Goal: Check status: Check status

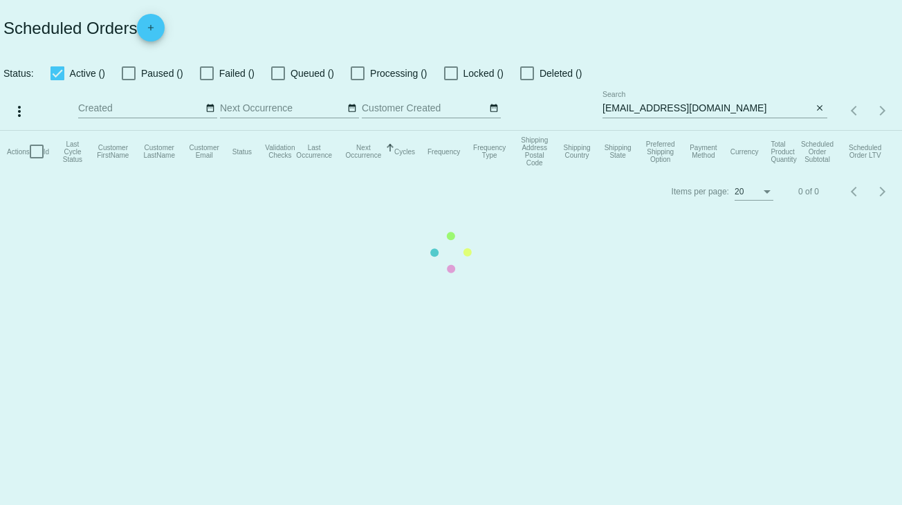
click at [759, 131] on mat-table "Actions Id Last Cycle Status Customer FirstName Customer LastName Customer Emai…" at bounding box center [451, 152] width 902 height 42
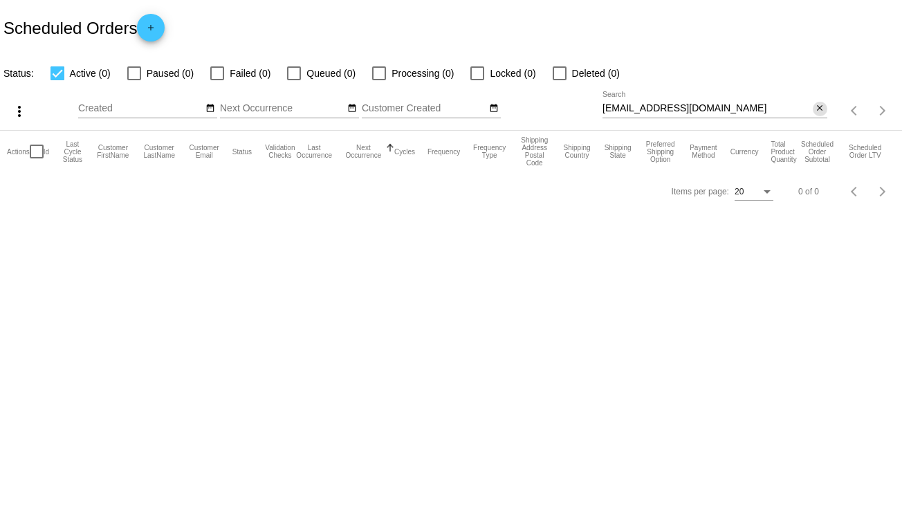
click at [815, 106] on mat-icon "close" at bounding box center [820, 108] width 10 height 11
click at [722, 107] on div "search" at bounding box center [715, 110] width 225 height 21
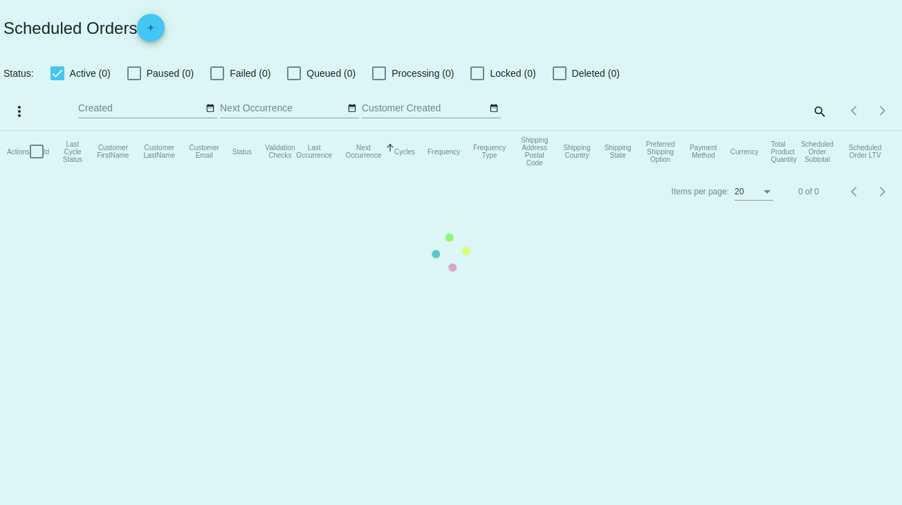
click at [814, 131] on mat-table "Actions Id Last Cycle Status Customer FirstName Customer LastName Customer Emai…" at bounding box center [451, 152] width 902 height 42
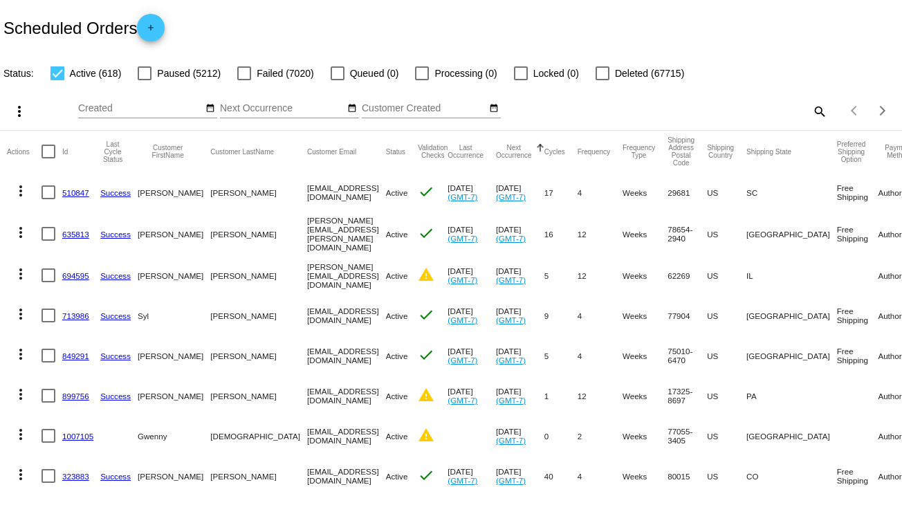
click at [812, 108] on mat-icon "search" at bounding box center [819, 110] width 17 height 21
click at [697, 111] on input "Search" at bounding box center [715, 108] width 225 height 11
paste input "[EMAIL_ADDRESS][DOMAIN_NAME]"
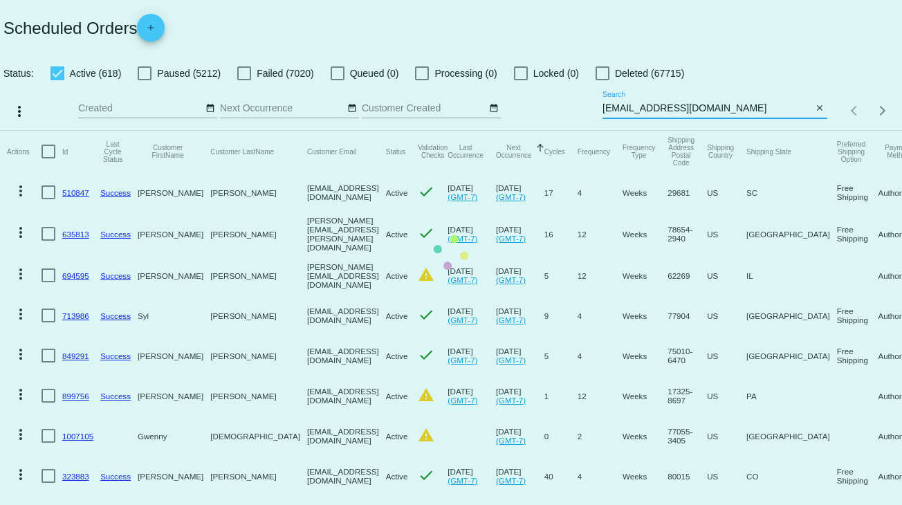
type input "[EMAIL_ADDRESS][DOMAIN_NAME]"
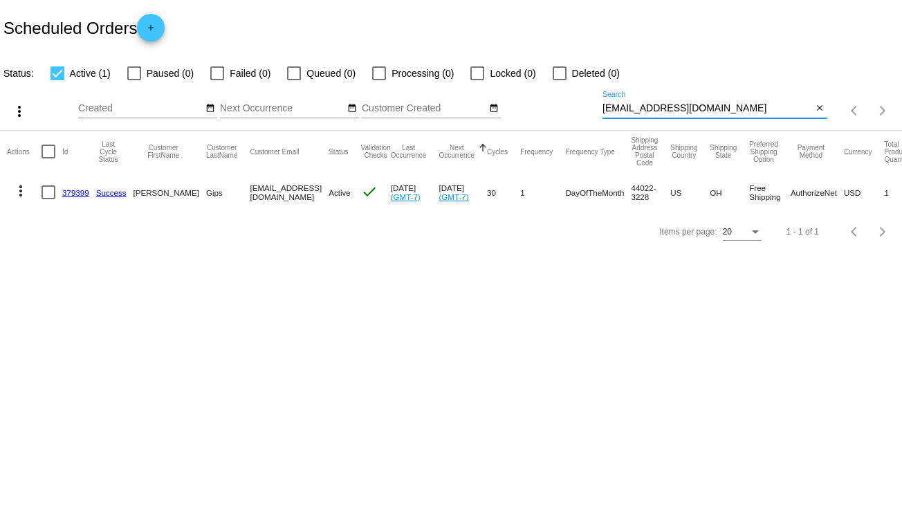
click at [77, 192] on link "379399" at bounding box center [75, 192] width 27 height 9
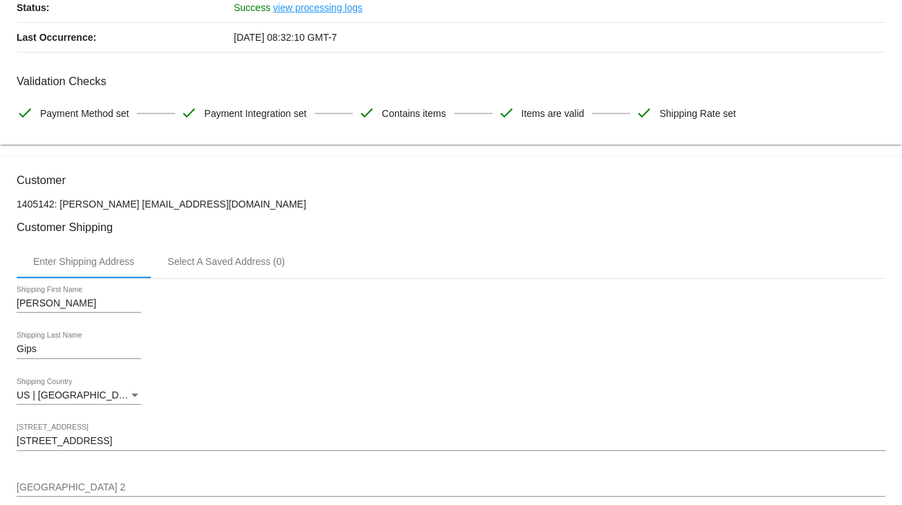
scroll to position [138, 0]
